Goal: Information Seeking & Learning: Check status

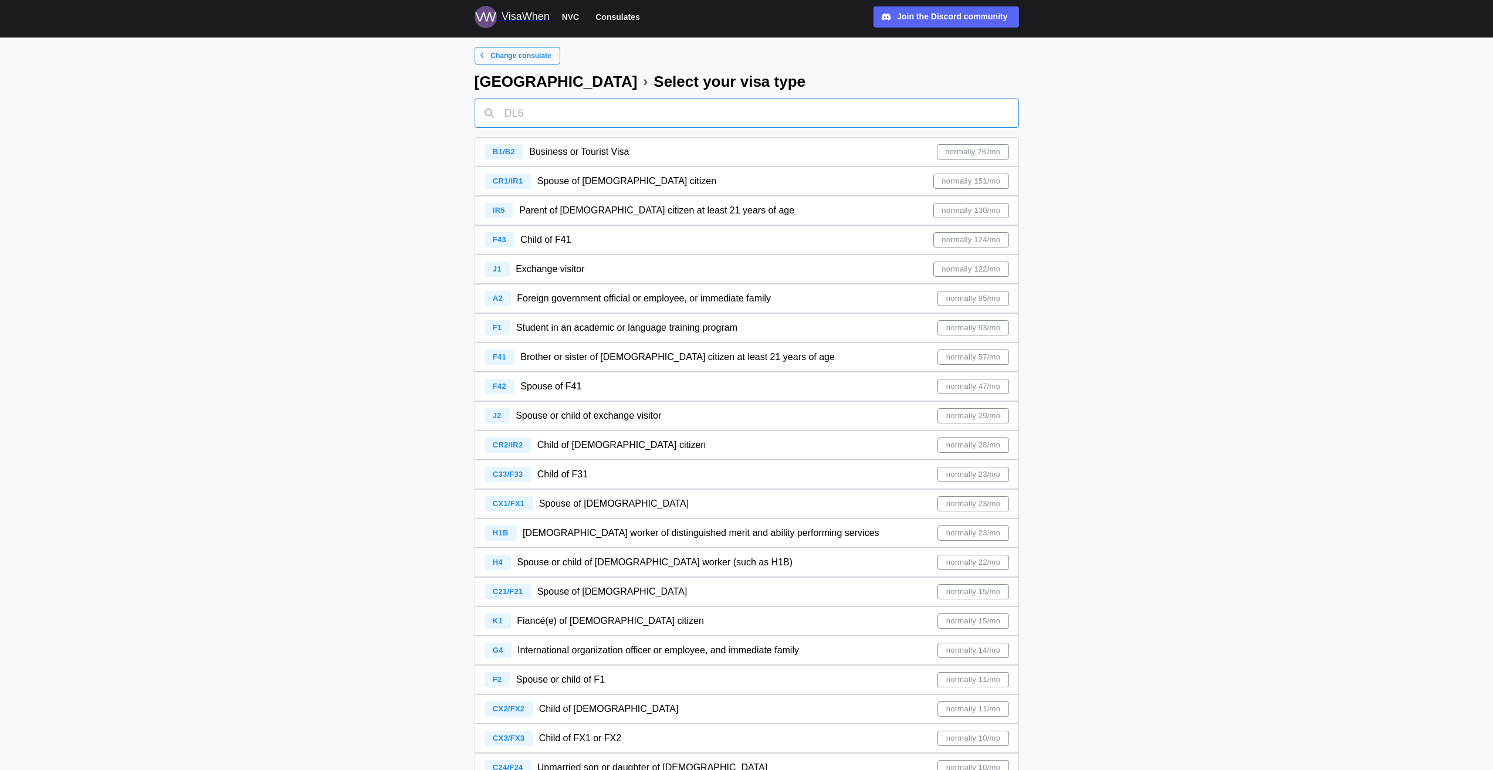
click at [546, 118] on input "text" at bounding box center [747, 113] width 544 height 29
click at [581, 211] on span "Parent of [DEMOGRAPHIC_DATA] citizen at least 21 years of age" at bounding box center [656, 210] width 275 height 10
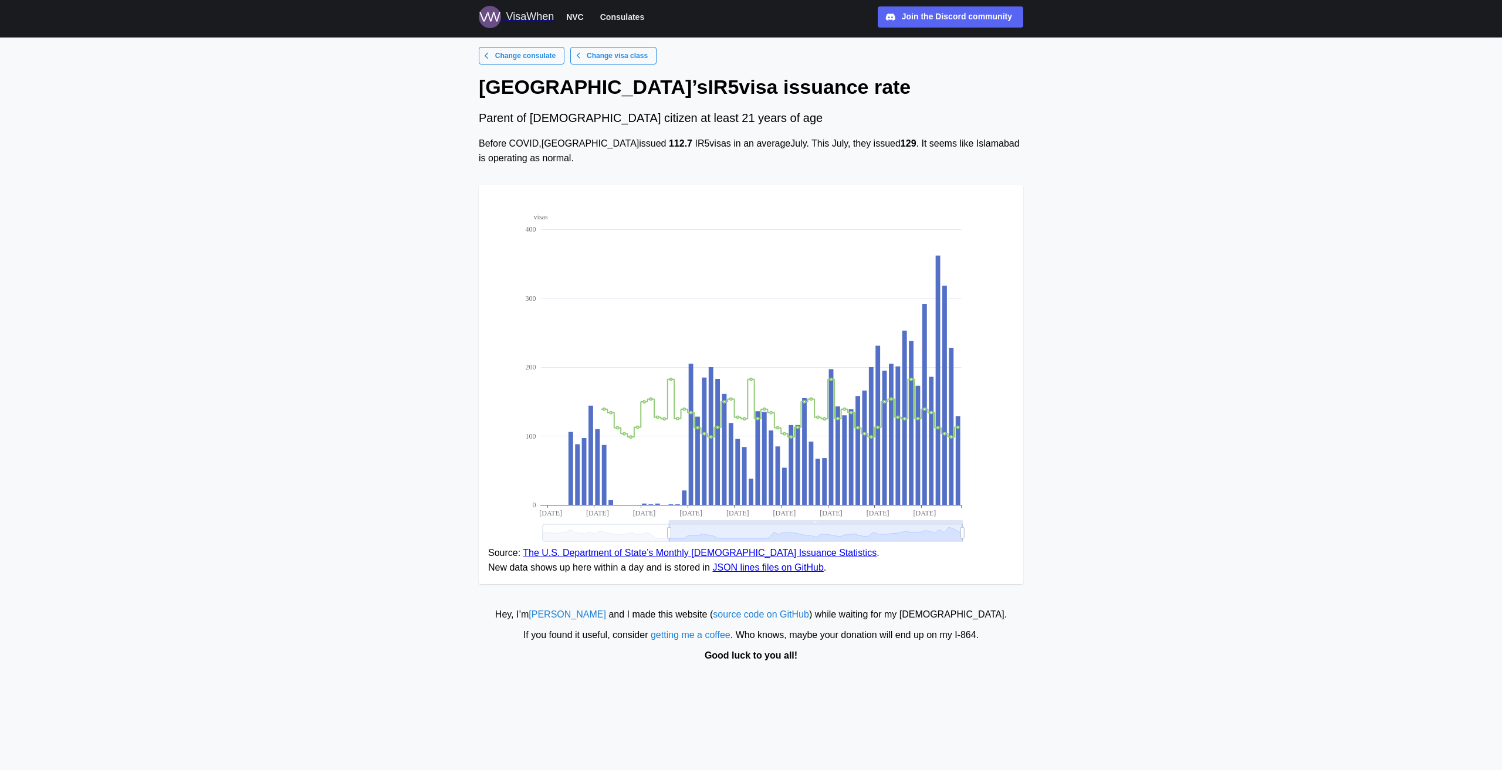
click at [614, 16] on span "Consulates" at bounding box center [622, 17] width 44 height 14
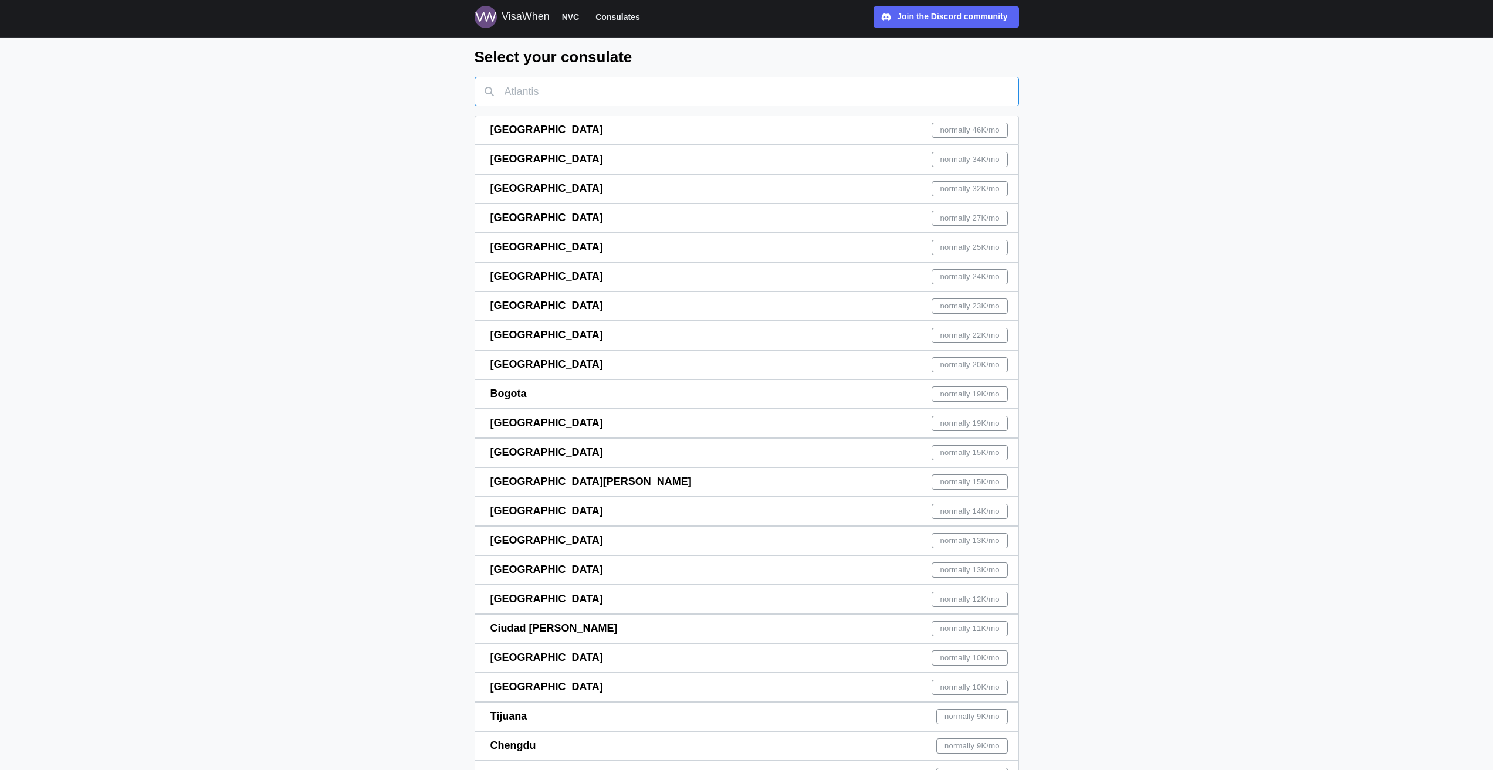
click at [547, 94] on input "text" at bounding box center [747, 91] width 544 height 29
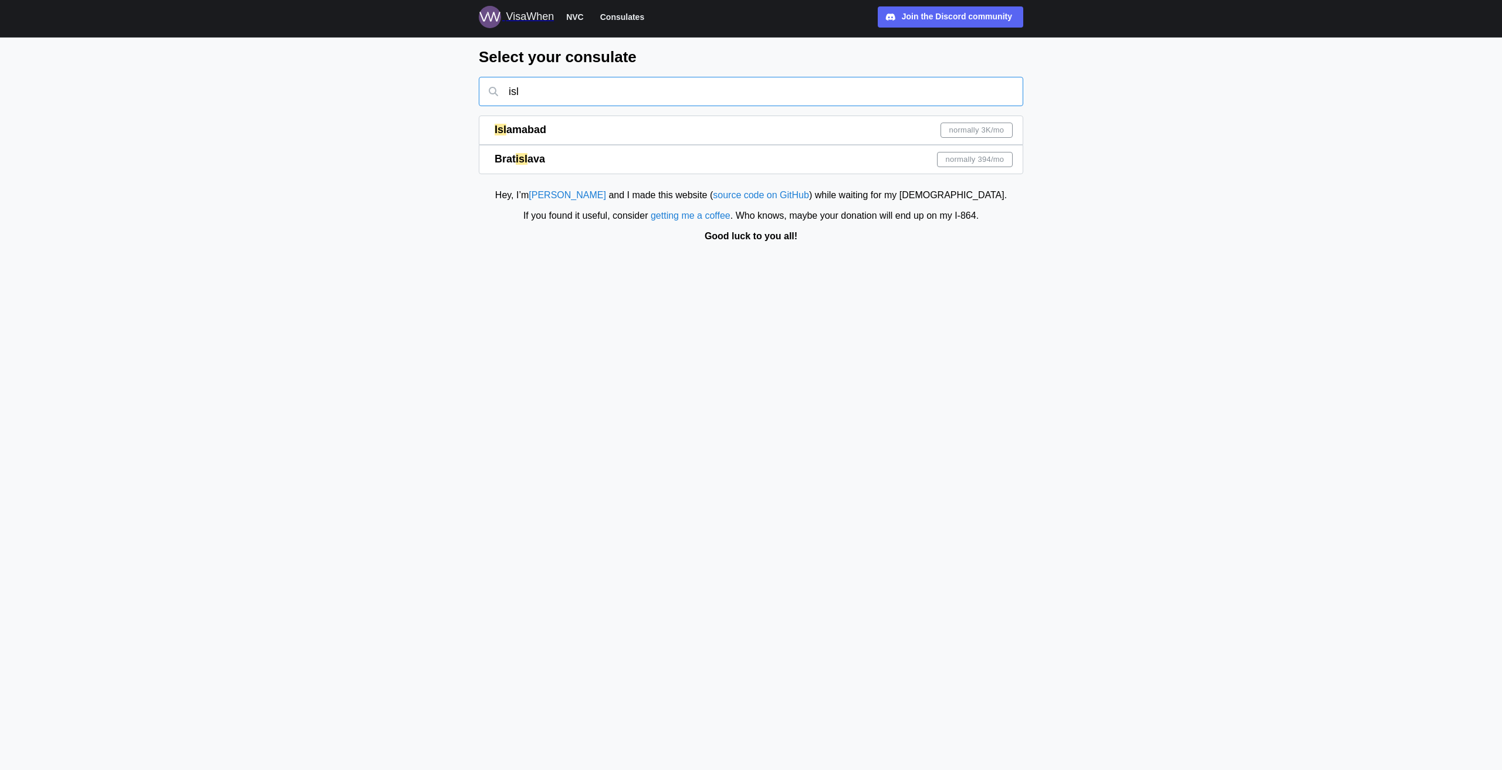
type input "isl"
click at [574, 135] on div "Isl amabad normally 3K /mo" at bounding box center [754, 130] width 518 height 28
